Goal: Task Accomplishment & Management: Use online tool/utility

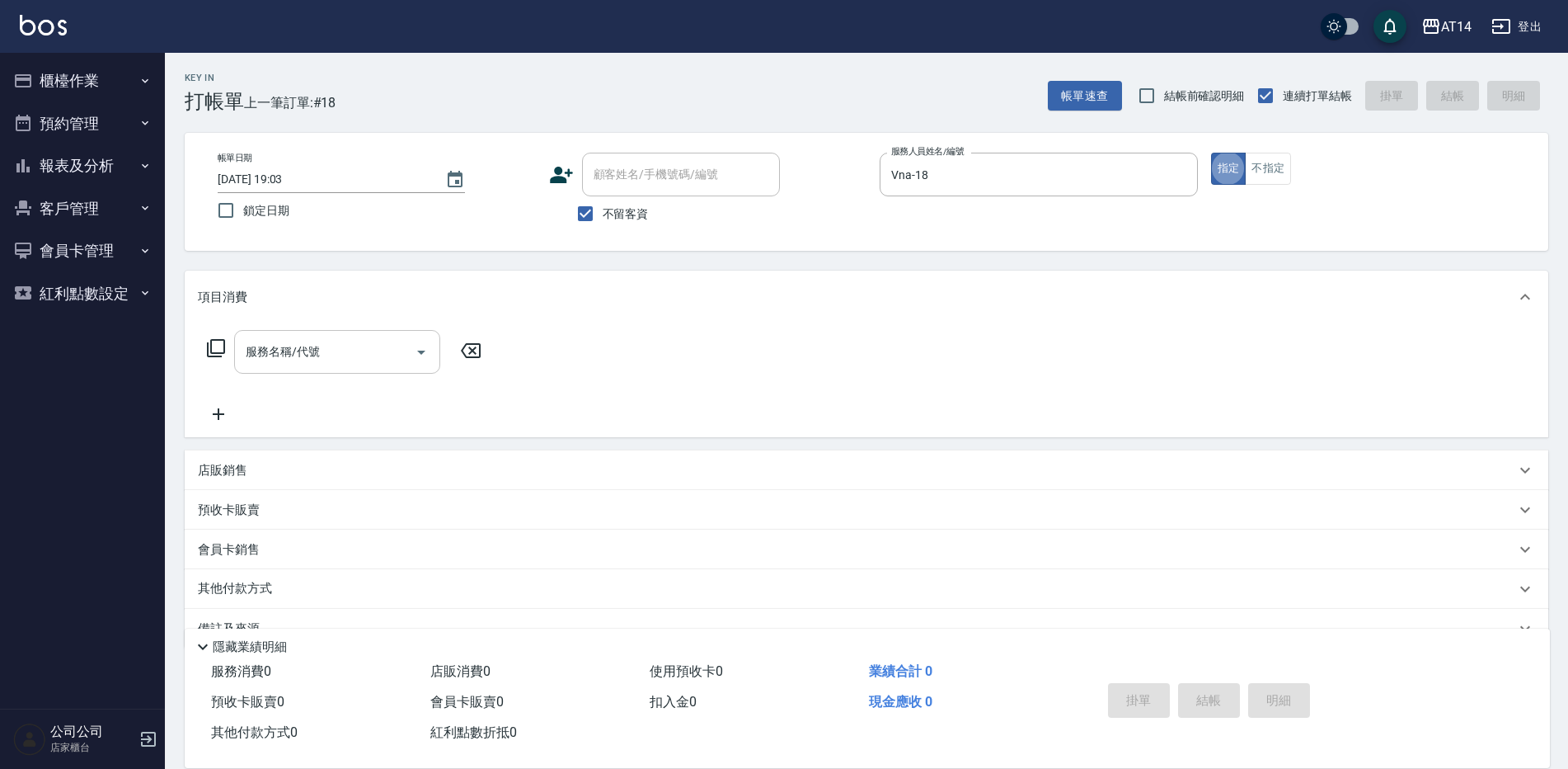
click at [319, 342] on input "服務名稱/代號" at bounding box center [325, 352] width 167 height 29
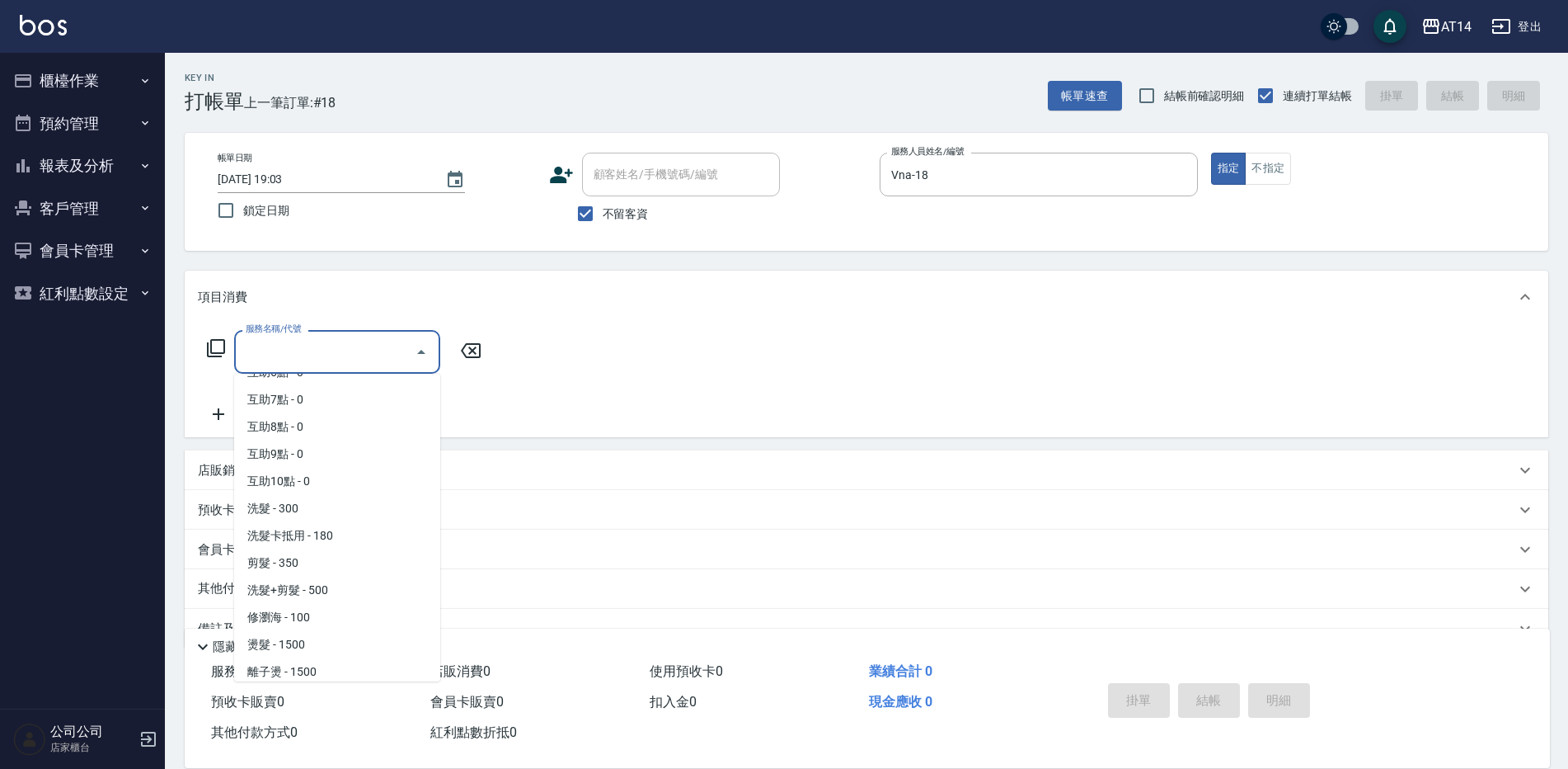
scroll to position [165, 0]
click at [337, 576] on span "洗髮+剪髮 - 500" at bounding box center [337, 582] width 206 height 27
type input "洗髮+剪髮(022)"
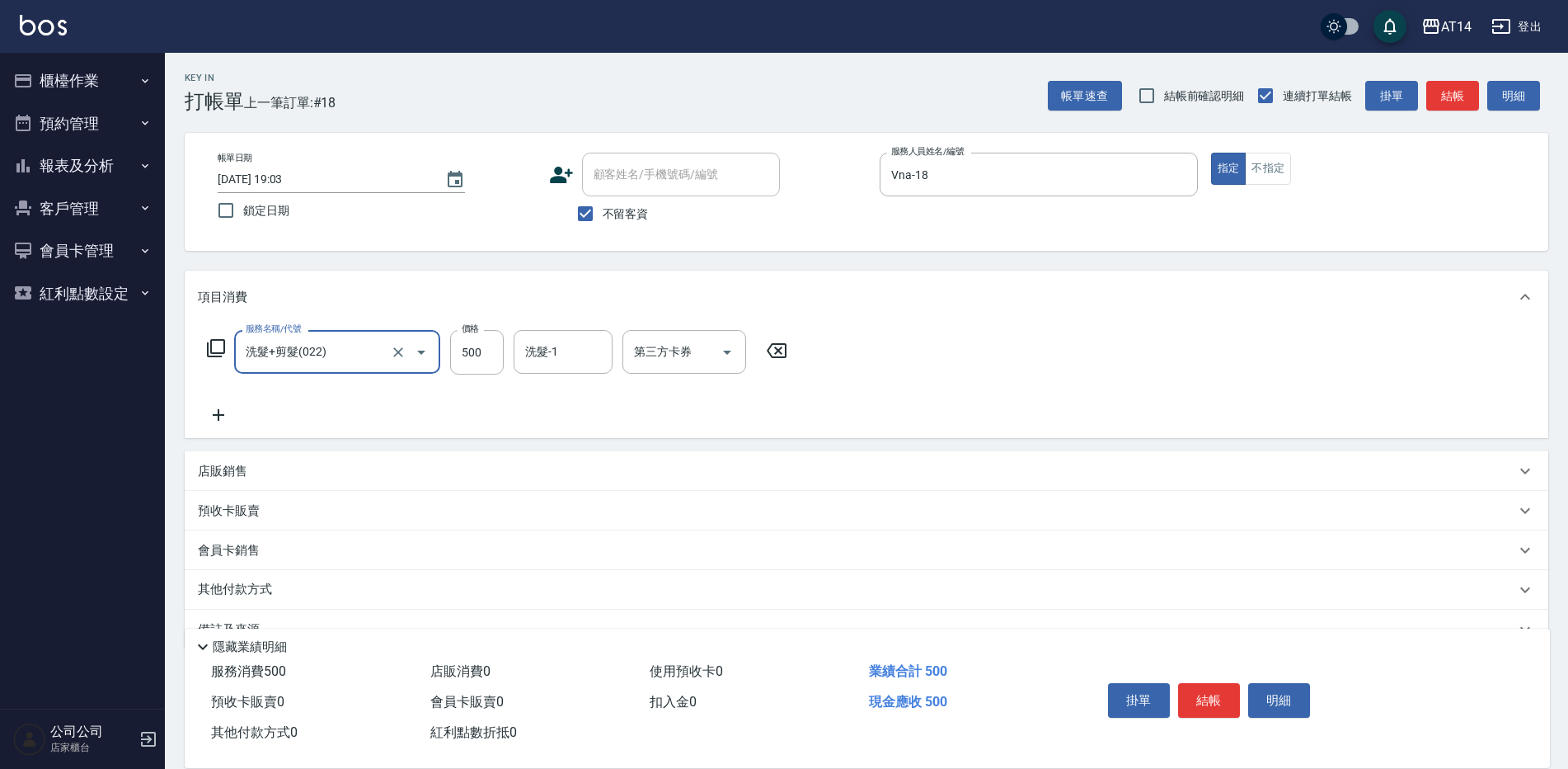
click at [1480, 88] on div "帳單速查 結帳前確認明細 連續打單結帳 掛單 結帳 明細" at bounding box center [1298, 96] width 500 height 35
click at [1267, 153] on div "帳單日期 [DATE] 19:03 鎖定日期 顧客姓名/手機號碼/編號 顧客姓名/手機號碼/編號 不留客資 服務人員姓名/編號 Vna-18 服務人員姓名/編…" at bounding box center [867, 191] width 1364 height 118
click at [1272, 160] on button "不指定" at bounding box center [1267, 168] width 46 height 32
click at [1437, 99] on button "結帳" at bounding box center [1452, 96] width 53 height 31
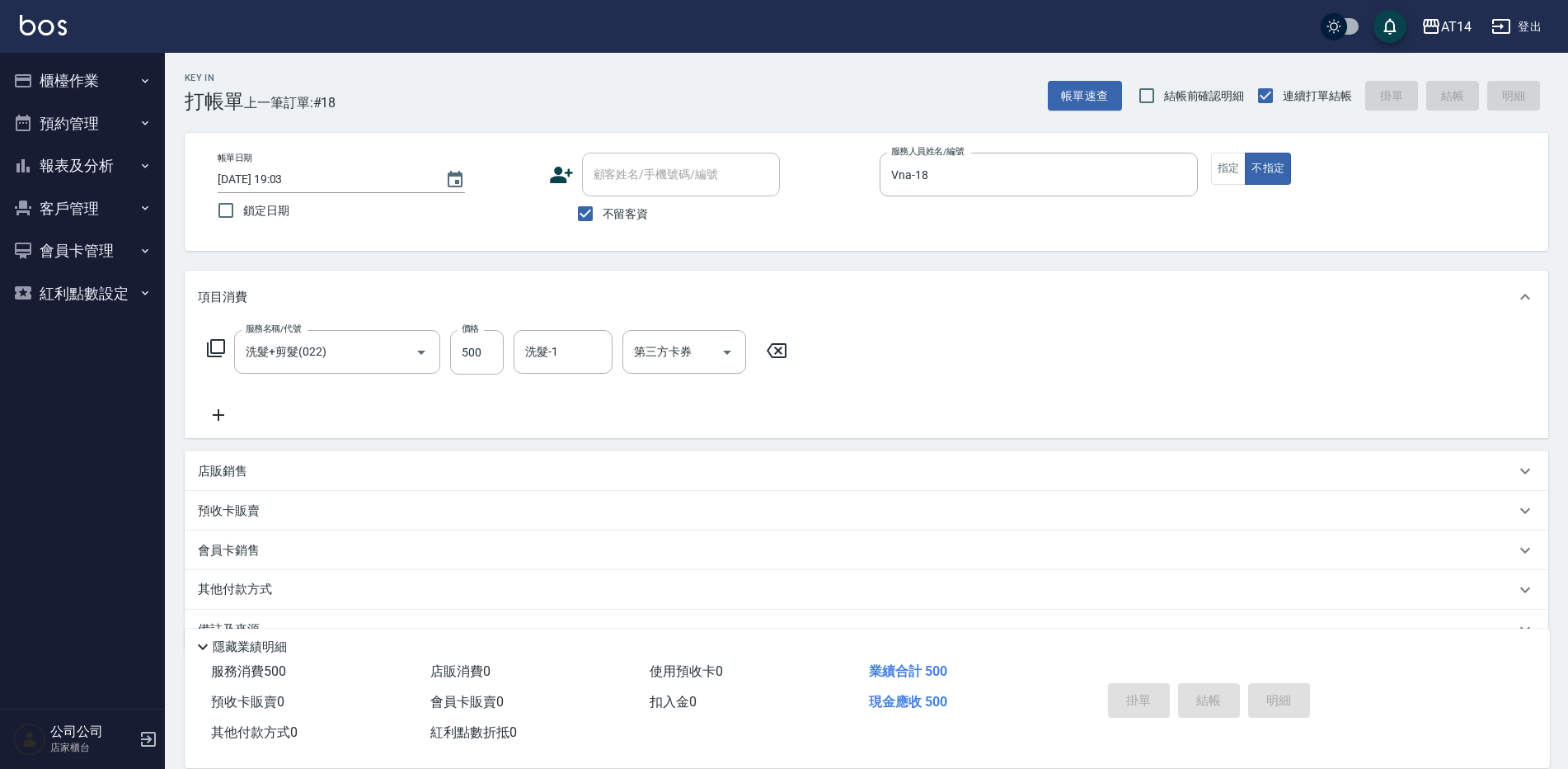
type input "[DATE] 19:40"
